Goal: Information Seeking & Learning: Learn about a topic

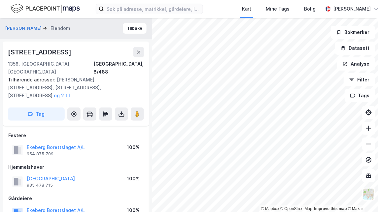
scroll to position [35, 0]
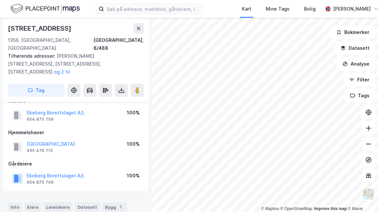
click at [140, 29] on icon at bounding box center [138, 28] width 5 height 5
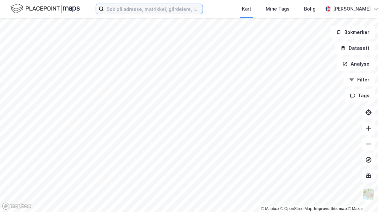
click at [127, 10] on input at bounding box center [153, 9] width 99 height 10
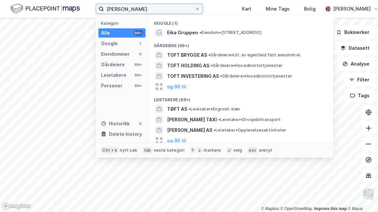
type input "[PERSON_NAME]"
drag, startPoint x: 134, startPoint y: 6, endPoint x: 56, endPoint y: 7, distance: 77.5
click at [56, 7] on div "[PERSON_NAME] Kategori Alle 99+ Google 1 Eiendommer 0 Gårdeiere 99+ Leietakere …" at bounding box center [189, 9] width 378 height 18
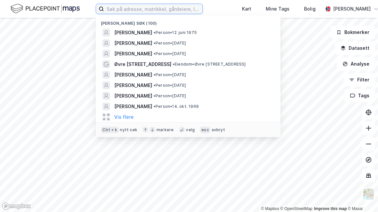
paste input "[PERSON_NAME]"
type input "[PERSON_NAME]"
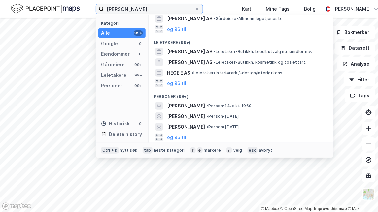
scroll to position [32, 0]
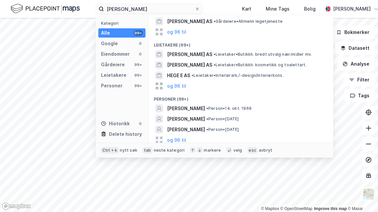
click at [205, 107] on span "[PERSON_NAME]" at bounding box center [186, 109] width 38 height 8
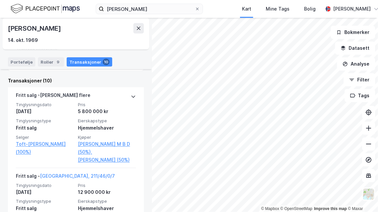
scroll to position [132, 0]
click at [131, 96] on icon at bounding box center [133, 97] width 4 height 2
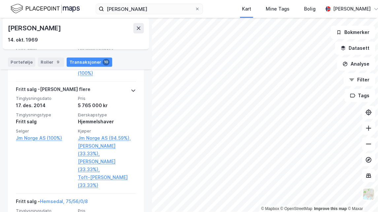
scroll to position [323, 0]
click at [117, 171] on div "[PERSON_NAME] flere Tinglysningsdato [DATE] Pris 5 765 000 kr Tinglysningstype …" at bounding box center [76, 138] width 120 height 112
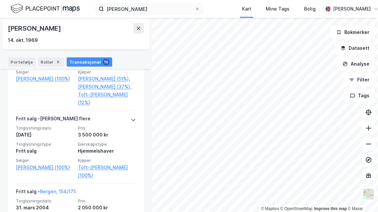
scroll to position [645, 0]
click at [131, 123] on icon at bounding box center [133, 119] width 5 height 5
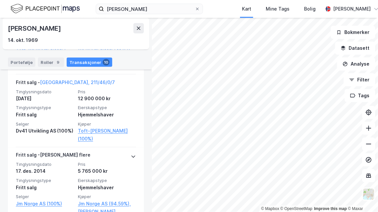
scroll to position [223, 0]
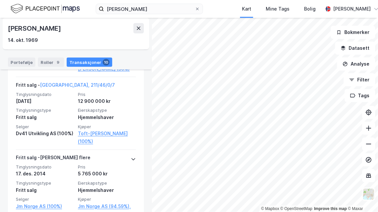
click at [56, 86] on link "[GEOGRAPHIC_DATA], 211/46/0/7" at bounding box center [77, 85] width 75 height 6
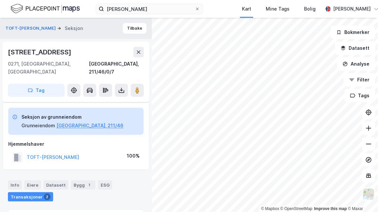
scroll to position [35, 0]
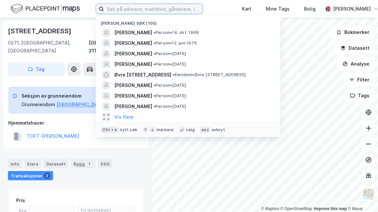
click at [113, 10] on input at bounding box center [153, 9] width 99 height 10
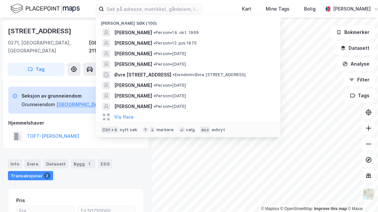
click at [147, 29] on span "[PERSON_NAME]" at bounding box center [133, 33] width 38 height 8
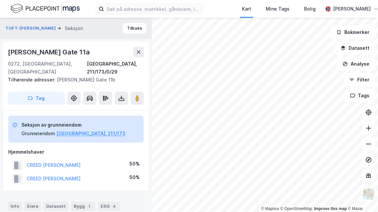
drag, startPoint x: 0, startPoint y: 0, endPoint x: 136, endPoint y: 145, distance: 198.6
click at [136, 148] on div "Hjemmelshaver" at bounding box center [75, 152] width 135 height 8
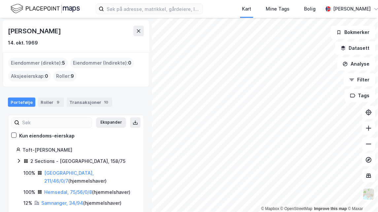
drag, startPoint x: 68, startPoint y: 172, endPoint x: 57, endPoint y: 173, distance: 10.6
click at [57, 173] on link "[GEOGRAPHIC_DATA], 211/46/0/7" at bounding box center [68, 177] width 49 height 14
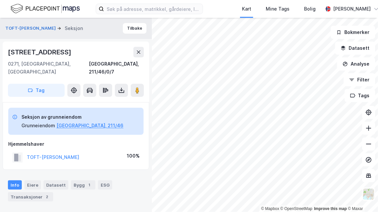
click at [0, 0] on button "TOFT-[PERSON_NAME]" at bounding box center [0, 0] width 0 height 0
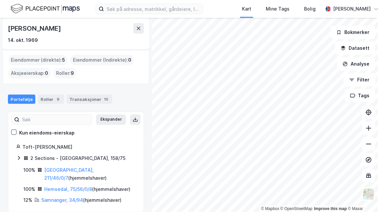
scroll to position [3, 0]
click at [86, 100] on div "Transaksjoner 10" at bounding box center [90, 98] width 46 height 9
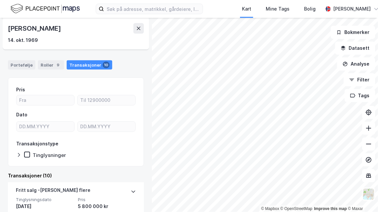
scroll to position [36, 0]
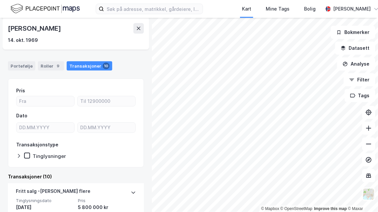
click at [141, 28] on button at bounding box center [138, 28] width 11 height 11
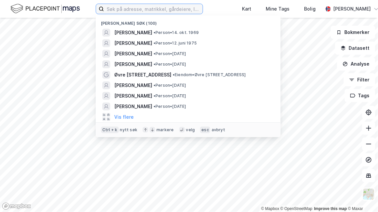
click at [137, 11] on input at bounding box center [153, 9] width 99 height 10
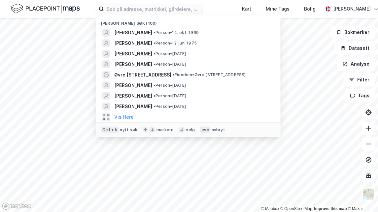
click at [148, 35] on span "[PERSON_NAME]" at bounding box center [133, 33] width 38 height 8
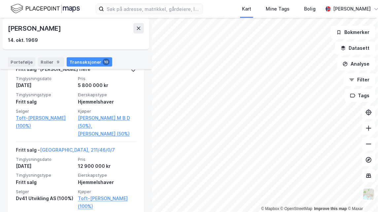
scroll to position [158, 0]
click at [121, 185] on div "Hjemmelshaver" at bounding box center [107, 183] width 58 height 8
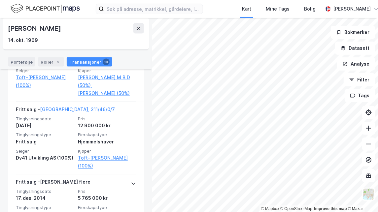
scroll to position [198, 0]
